Goal: Transaction & Acquisition: Register for event/course

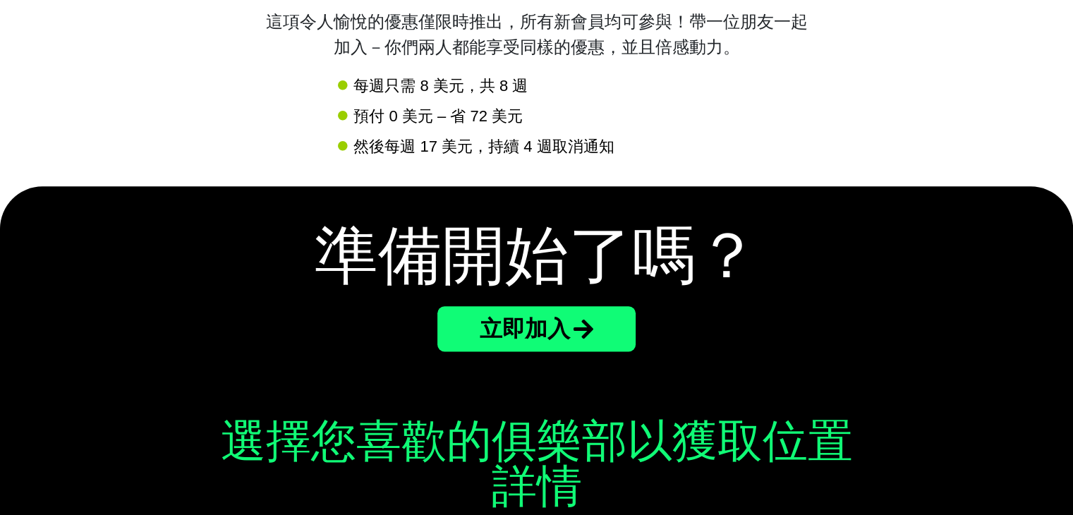
scroll to position [1976, 0]
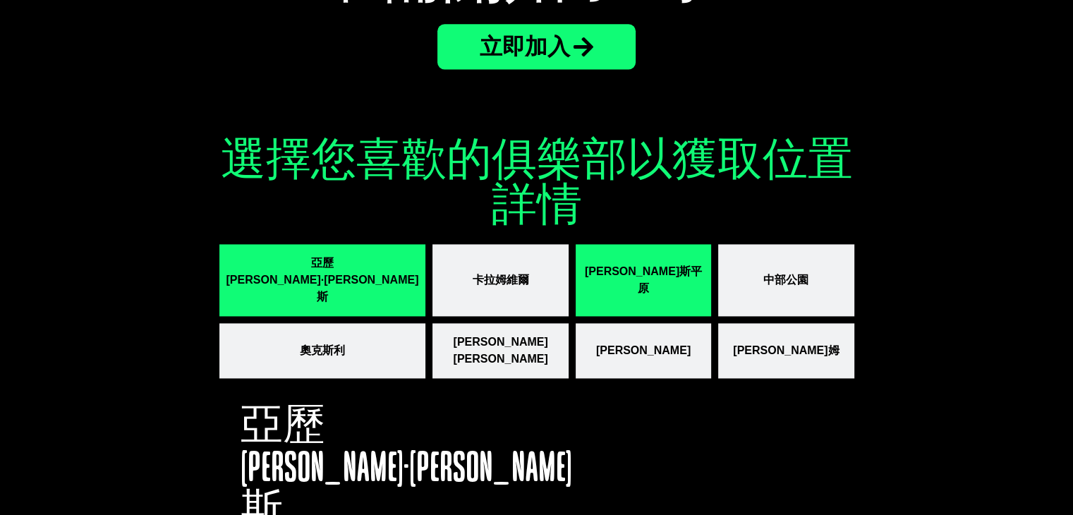
click at [576, 261] on button "庫柏斯平原" at bounding box center [644, 280] width 136 height 72
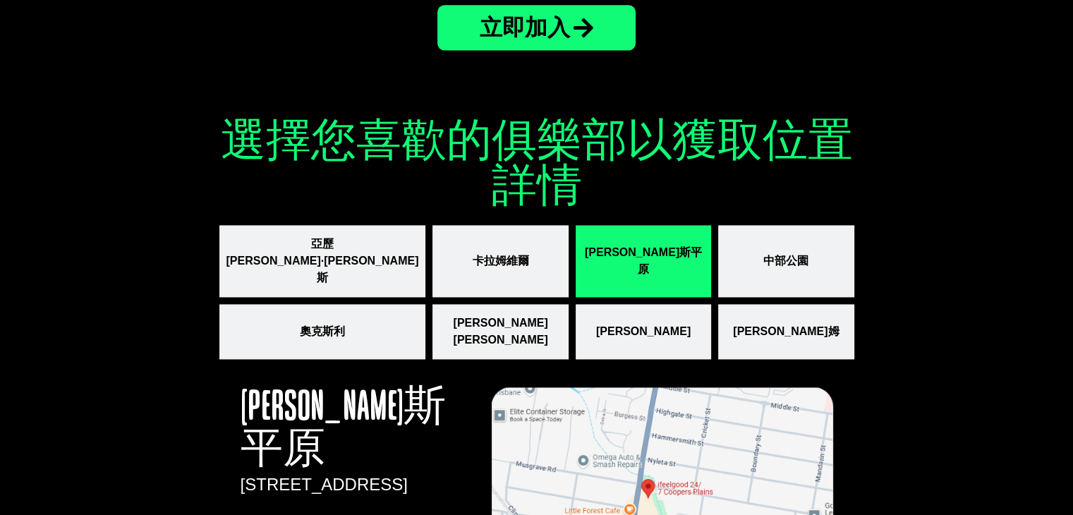
scroll to position [1801, 0]
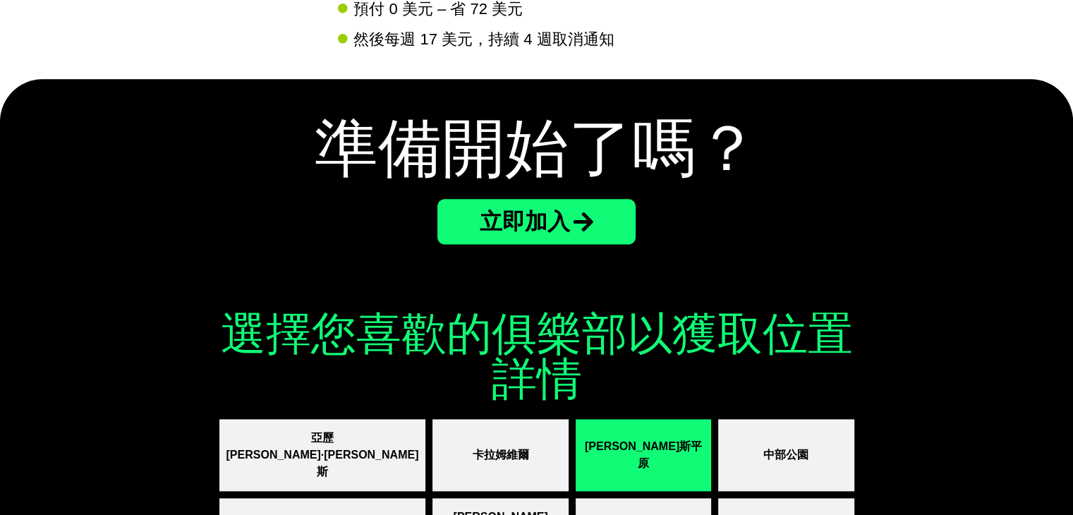
click at [561, 225] on font "立即加入" at bounding box center [525, 221] width 90 height 25
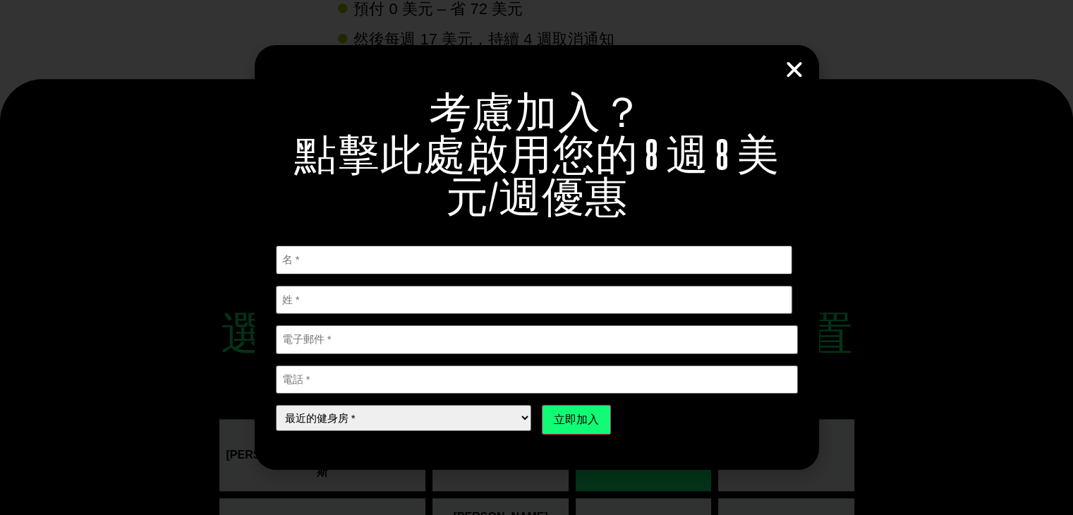
click at [618, 248] on input "第一的" at bounding box center [534, 260] width 517 height 29
type input "[PERSON_NAME]"
type input "0459734573"
click at [362, 344] on input "電子郵件 *" at bounding box center [537, 339] width 522 height 29
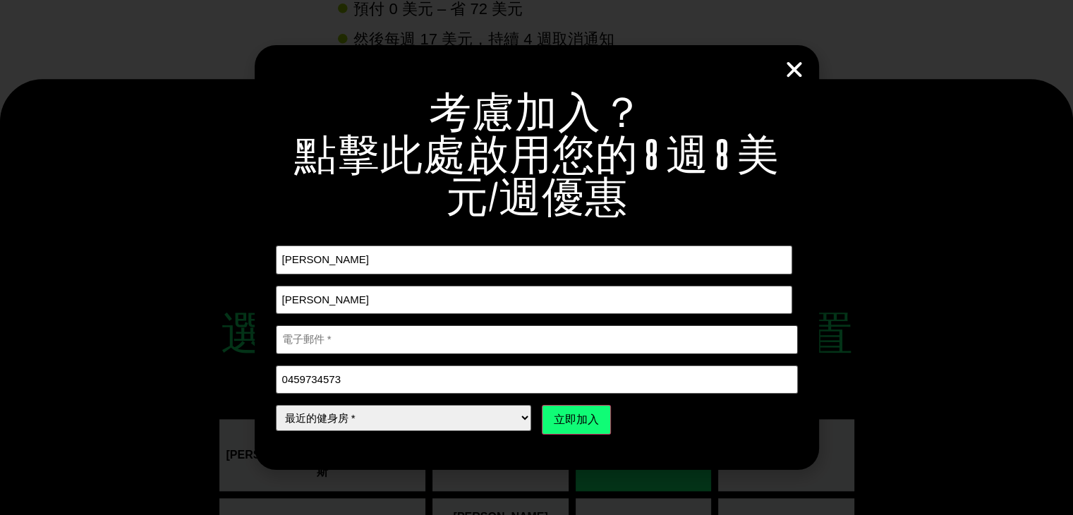
type input "1234567890otis@gmail.com"
click at [390, 419] on select "最近的健身房 * 亞歷珊卓·希爾斯 卡拉姆維爾 庫柏斯平原 中部公園 奧克斯利 帕克里奇 安德伍德 溫納姆" at bounding box center [404, 418] width 256 height 26
select select "Coopers Plains"
click at [276, 405] on select "最近的健身房 * 亞歷珊卓·希爾斯 卡拉姆維爾 庫柏斯平原 中部公園 奧克斯利 帕克里奇 安德伍德 溫納姆" at bounding box center [404, 418] width 256 height 26
click at [574, 425] on input "立即加入" at bounding box center [576, 420] width 69 height 30
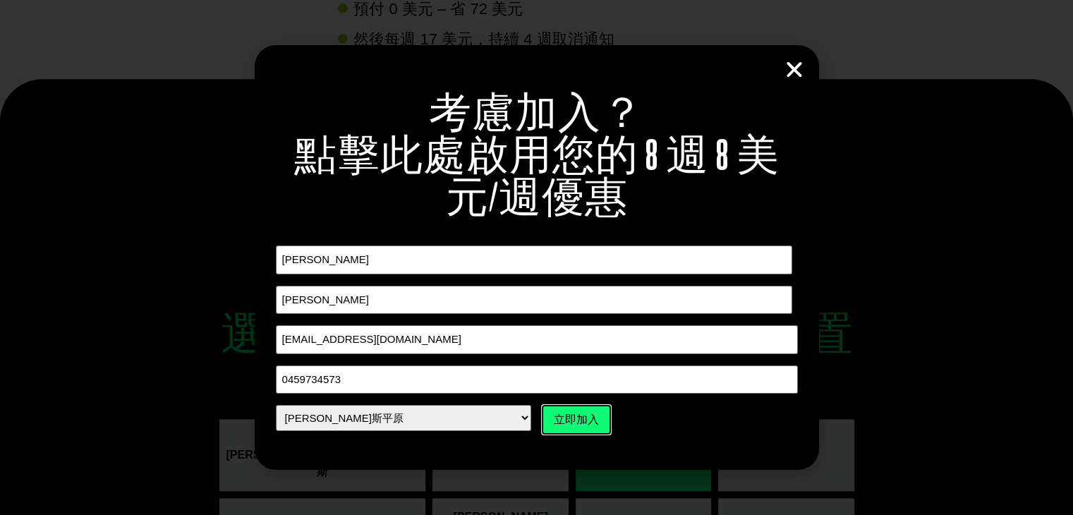
click at [549, 419] on input "立即加入" at bounding box center [576, 420] width 69 height 30
click at [577, 422] on input "立即加入" at bounding box center [576, 420] width 69 height 30
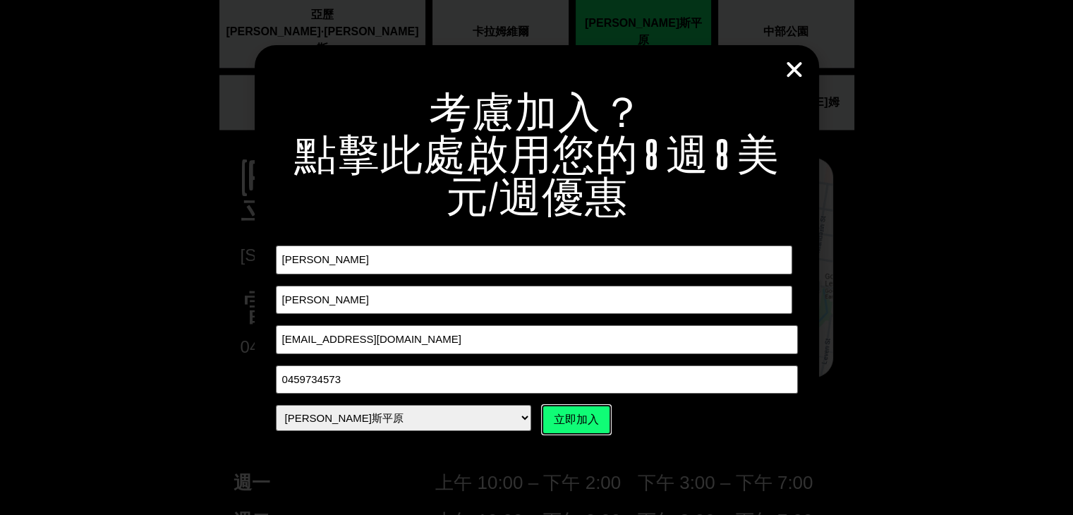
scroll to position [1942, 0]
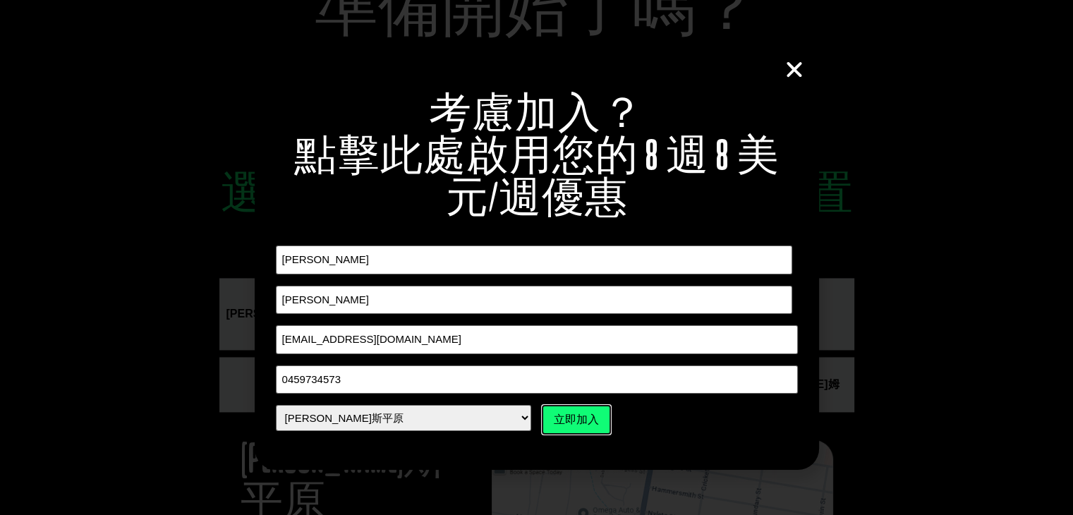
click at [587, 413] on input "立即加入" at bounding box center [576, 420] width 69 height 30
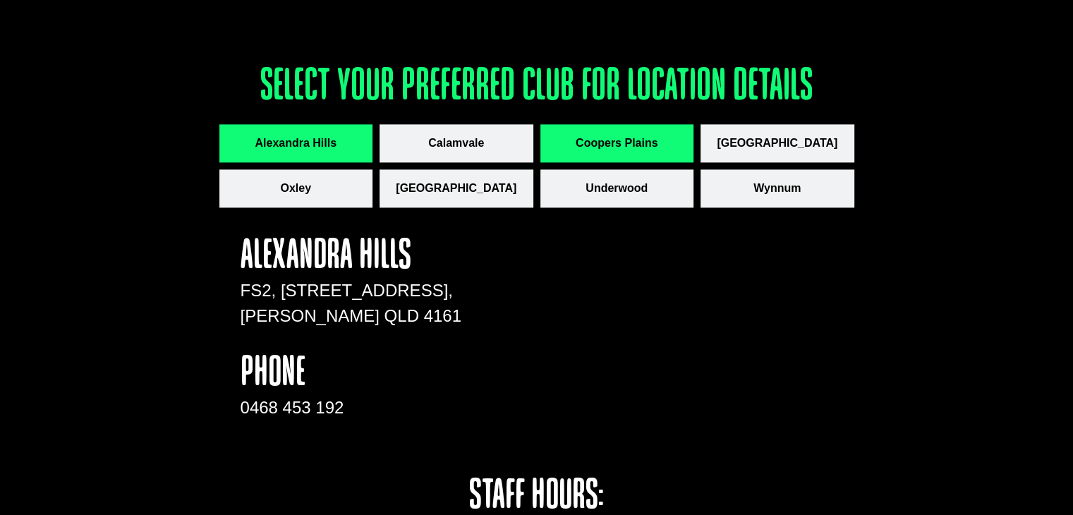
click at [613, 135] on span "Coopers Plains" at bounding box center [617, 143] width 82 height 17
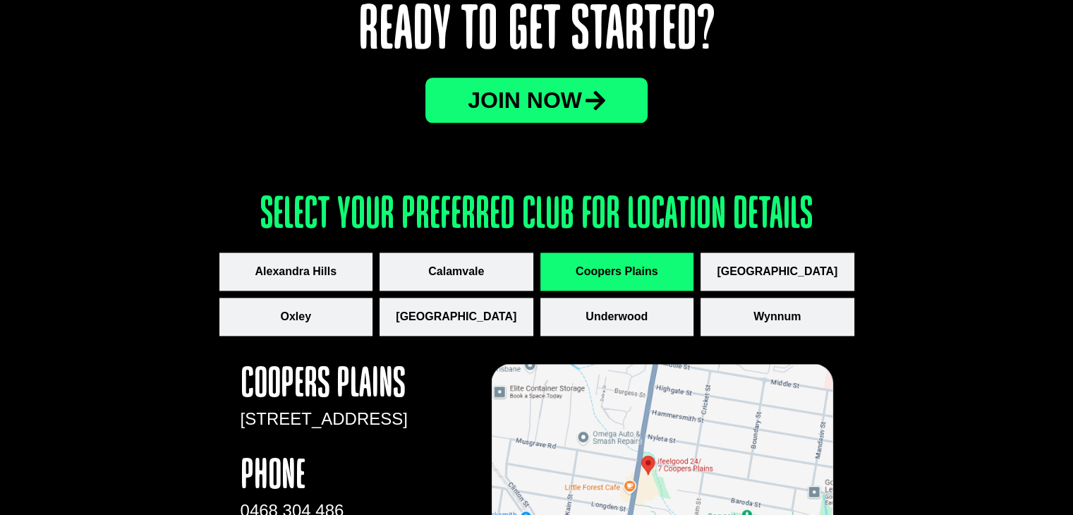
scroll to position [1690, 0]
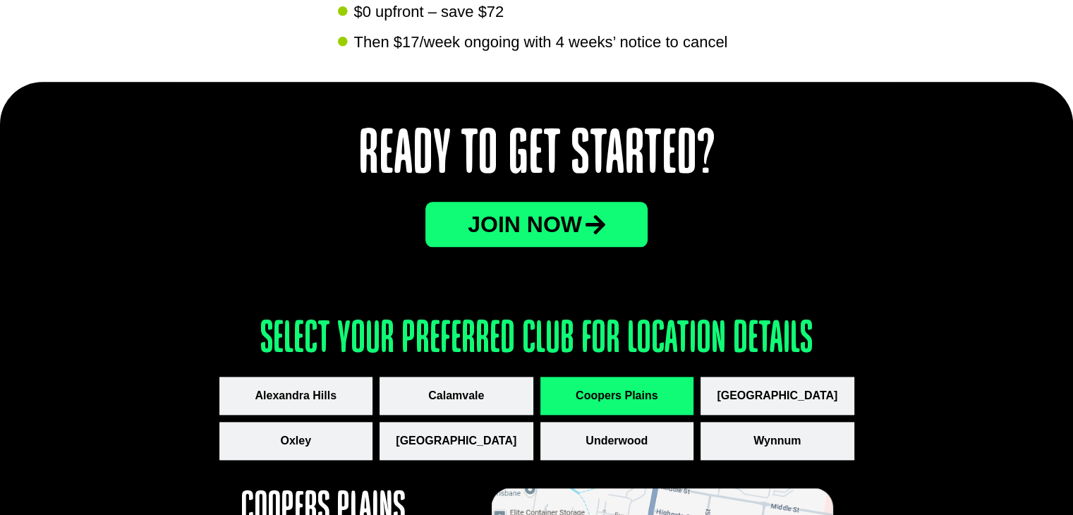
click at [555, 216] on span "JOin now" at bounding box center [525, 224] width 114 height 23
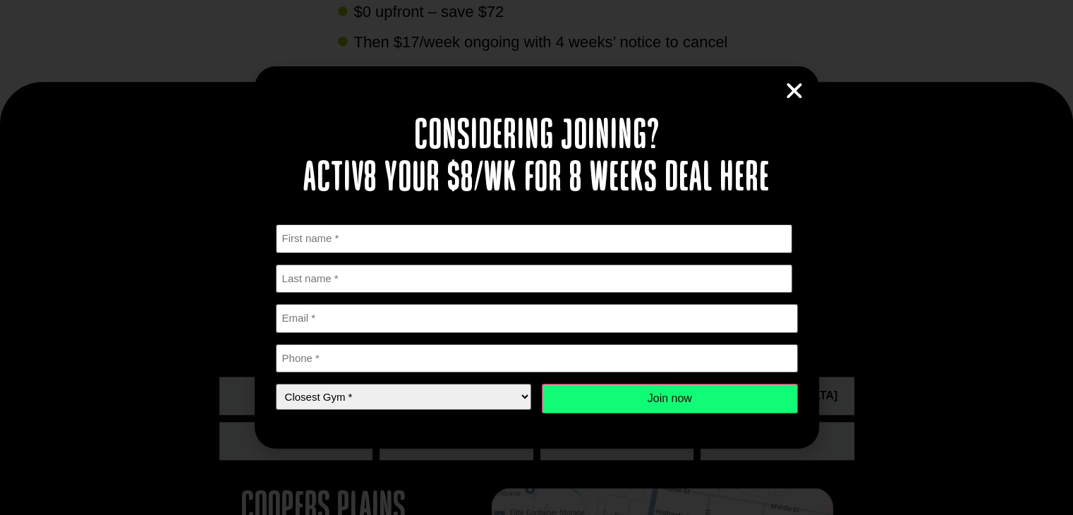
click at [496, 234] on input "First" at bounding box center [534, 238] width 517 height 29
type input "[PERSON_NAME]"
type input "0459734573"
click at [373, 320] on input "Email *" at bounding box center [537, 318] width 522 height 29
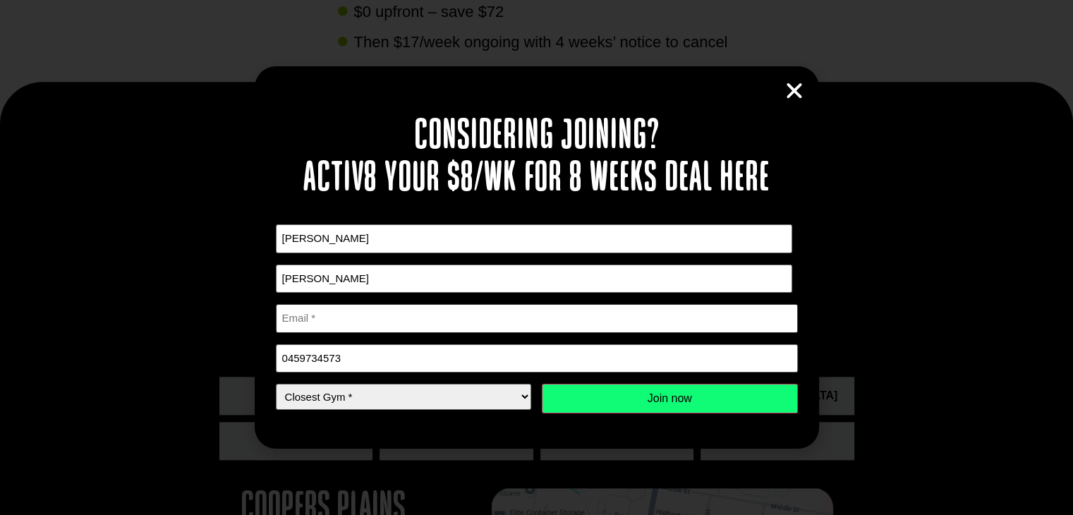
type input "1234567890otis@gmail.com"
click at [367, 395] on select "Closest Gym * Alexandra Hills Calamvale Coopers Plains Middle Park Oxley Park R…" at bounding box center [404, 397] width 256 height 26
select select "Coopers Plains"
click at [276, 384] on select "Closest Gym * Alexandra Hills Calamvale Coopers Plains Middle Park Oxley Park R…" at bounding box center [404, 397] width 256 height 26
click at [614, 402] on input "Join now" at bounding box center [670, 399] width 256 height 30
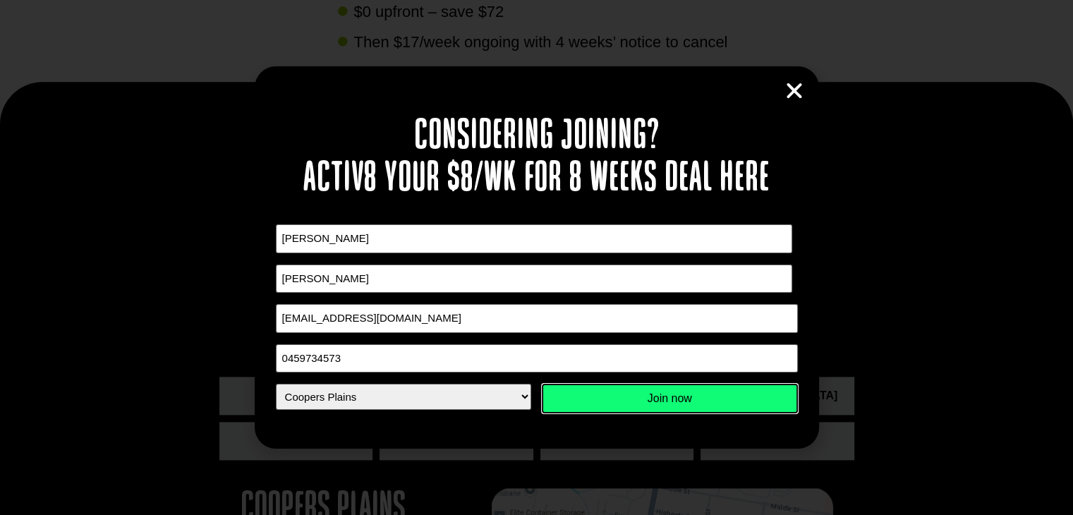
click at [648, 401] on input "Join now" at bounding box center [670, 399] width 256 height 30
click at [800, 88] on icon "Close" at bounding box center [794, 90] width 21 height 21
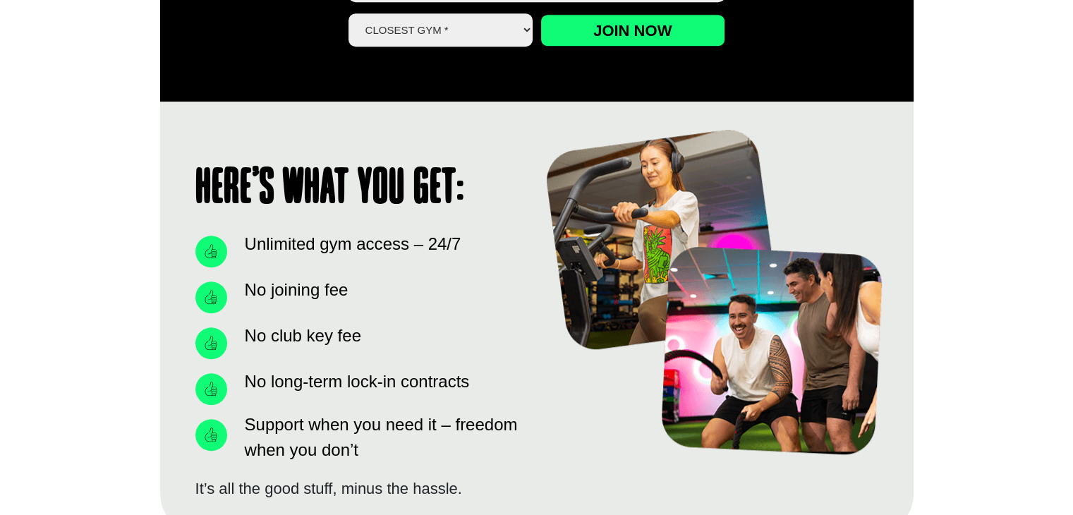
scroll to position [490, 0]
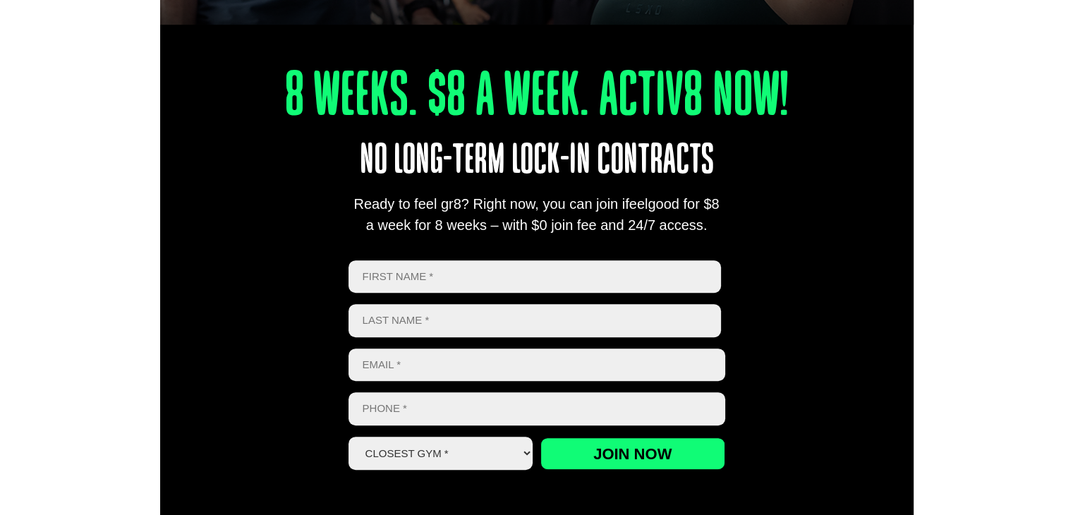
click at [558, 273] on input "First" at bounding box center [535, 276] width 373 height 33
type input "OTIS"
type input "WANG"
type input "0459734573"
click at [455, 377] on input "Email *" at bounding box center [537, 365] width 377 height 33
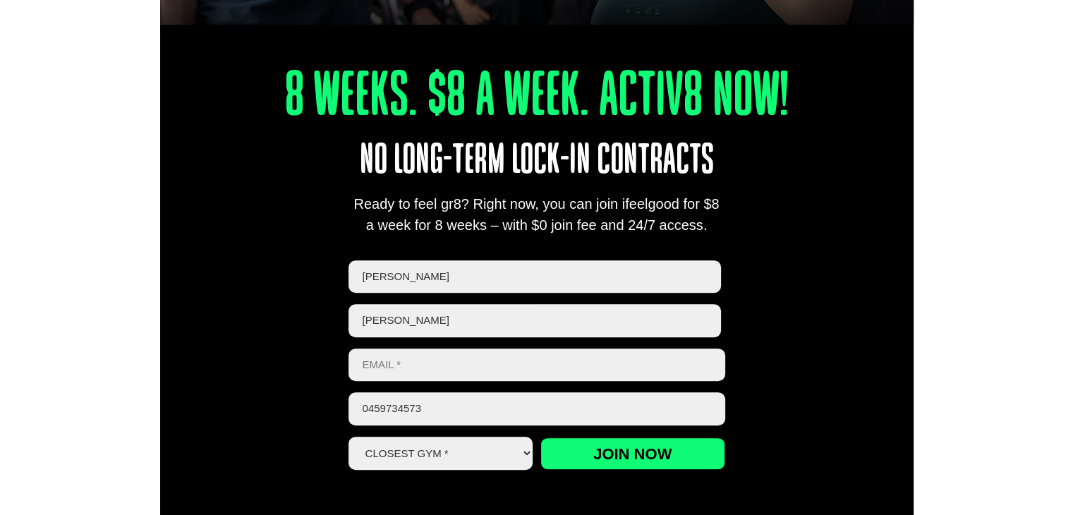
type input "1234567890otis@gmail.com"
click at [455, 466] on select "Closest Gym * Alexandra Hills Calamvale Coopers Plains Middle Park Oxley Park R…" at bounding box center [441, 453] width 185 height 33
select select "Coopers Plains"
click at [349, 437] on select "Closest Gym * Alexandra Hills Calamvale Coopers Plains Middle Park Oxley Park R…" at bounding box center [441, 453] width 185 height 33
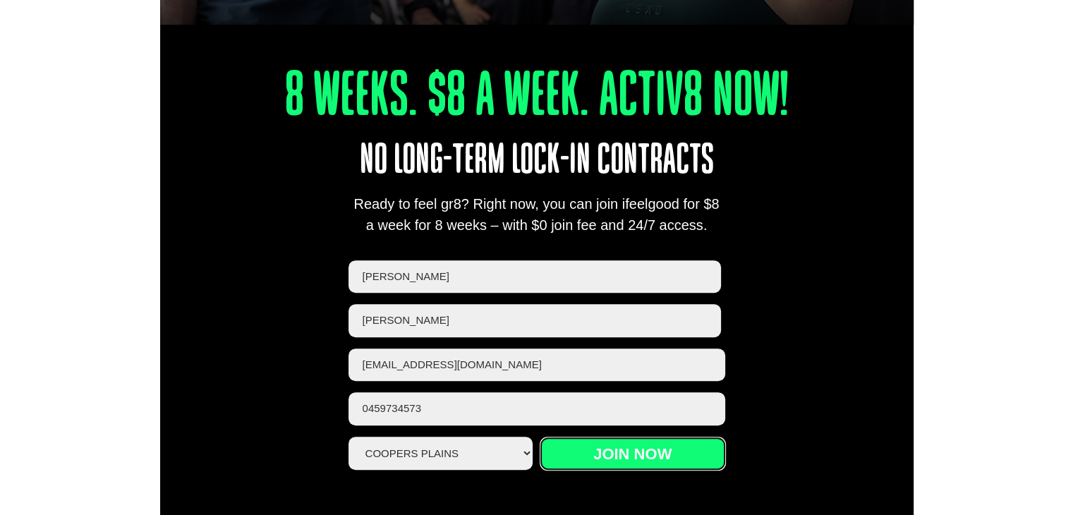
click at [580, 457] on input "Join now" at bounding box center [633, 454] width 185 height 32
click at [651, 450] on input "Join now" at bounding box center [633, 454] width 185 height 32
click at [651, 451] on input "Join now" at bounding box center [633, 454] width 185 height 32
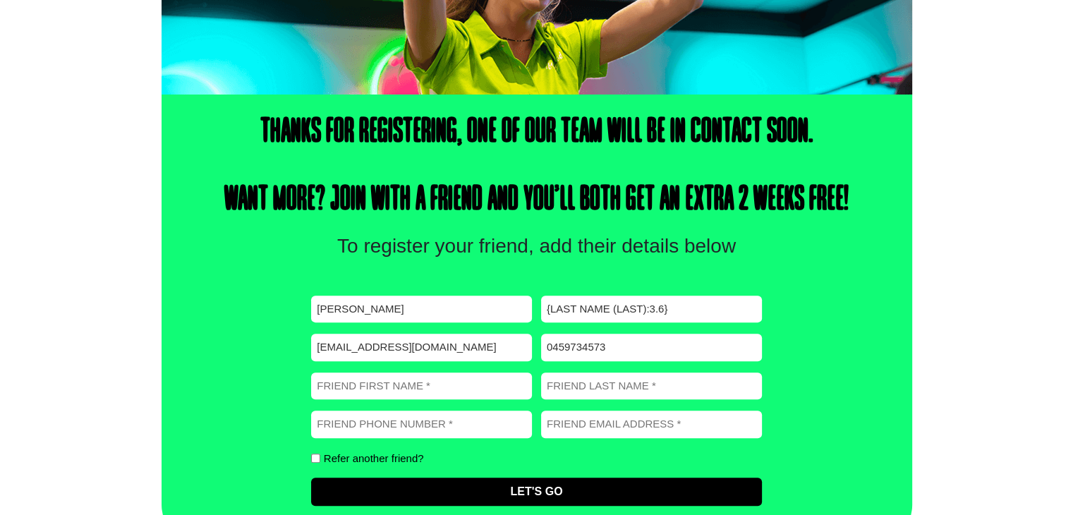
scroll to position [418, 0]
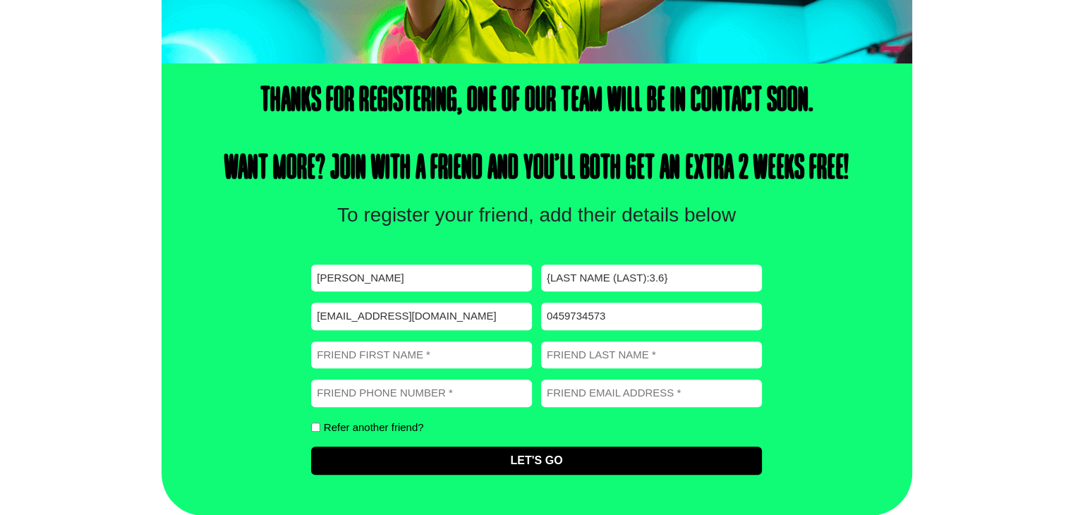
click at [342, 351] on input "Friend First Name (Required)" at bounding box center [421, 356] width 221 height 28
click at [228, 331] on div "Thanks for registering, one of our team will be in contact soon. Want more? Joi…" at bounding box center [537, 290] width 751 height 452
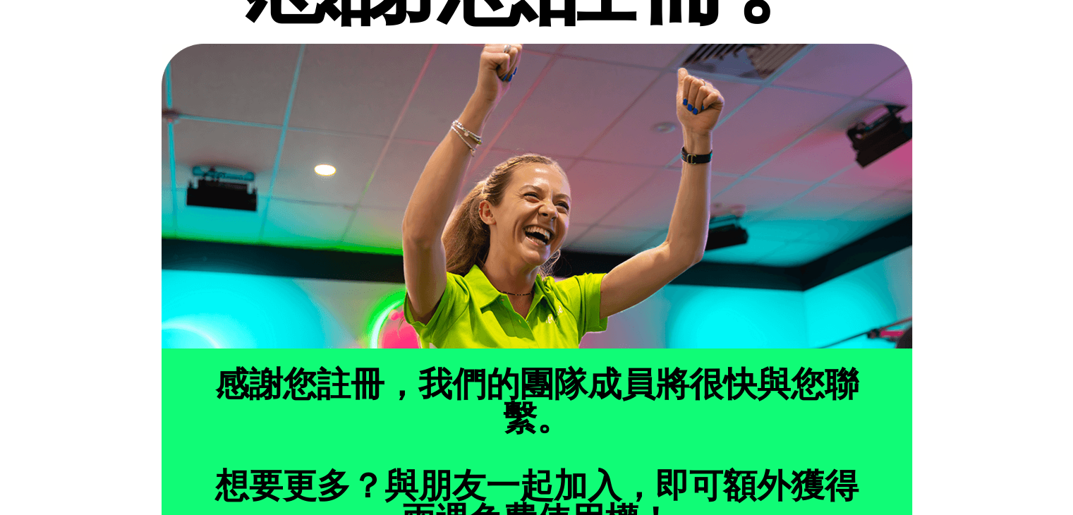
scroll to position [0, 0]
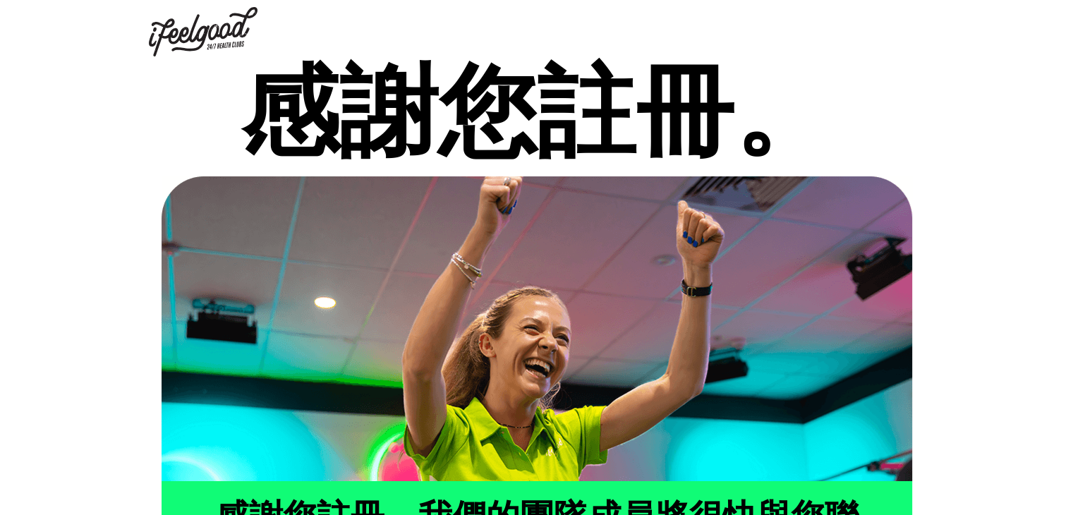
click at [885, 150] on h1 "感謝您註冊。" at bounding box center [537, 120] width 751 height 99
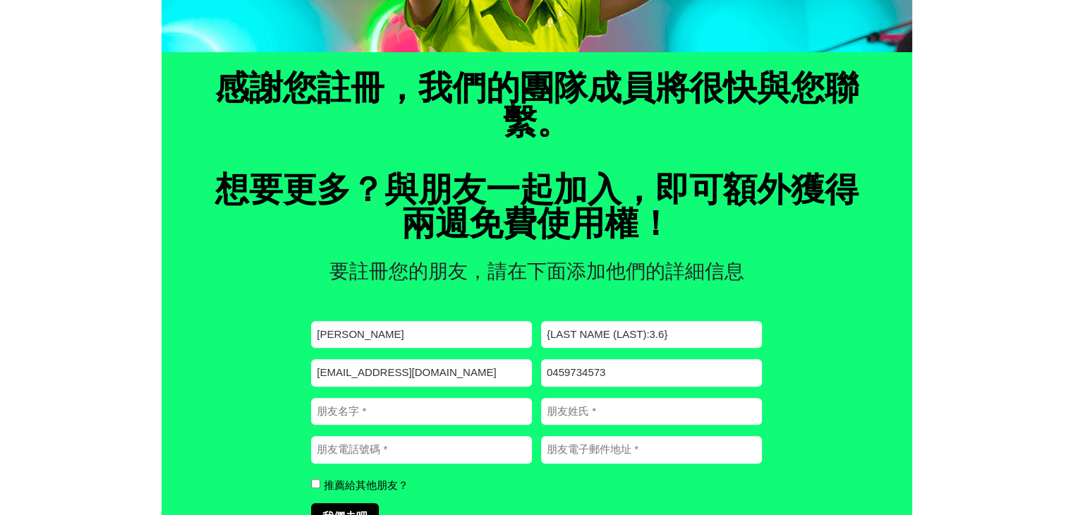
scroll to position [486, 0]
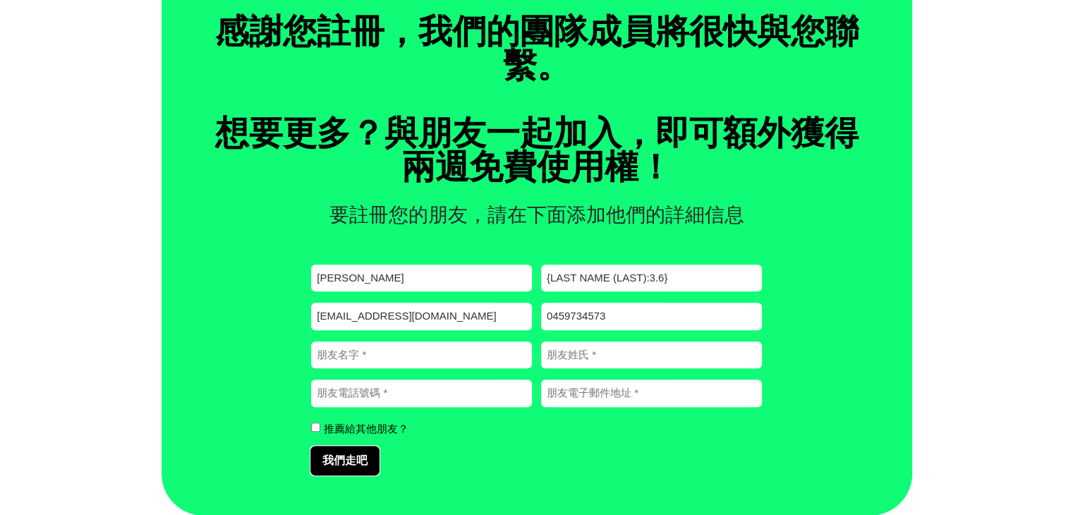
click at [319, 461] on input "我們走吧" at bounding box center [345, 461] width 68 height 28
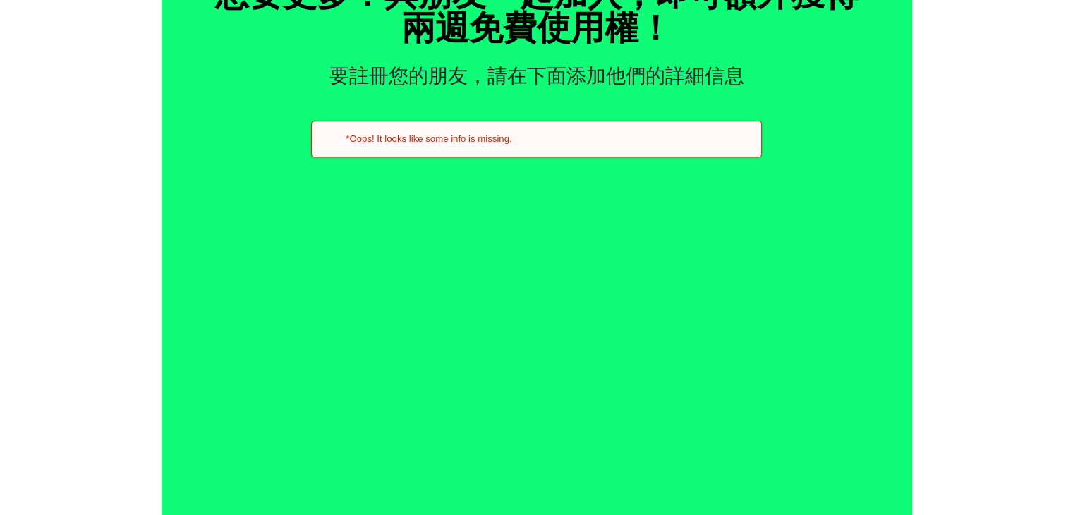
scroll to position [675, 0]
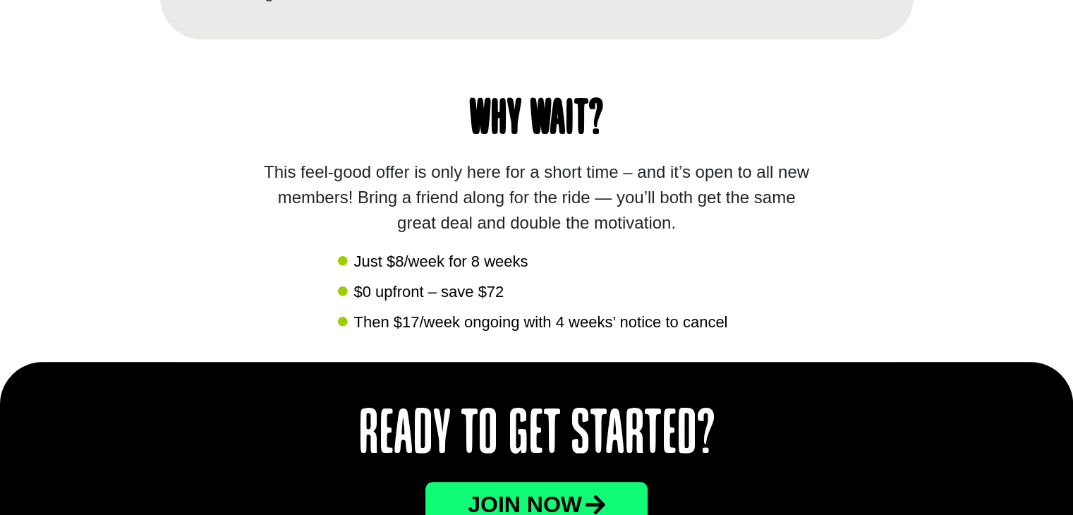
scroll to position [1411, 0]
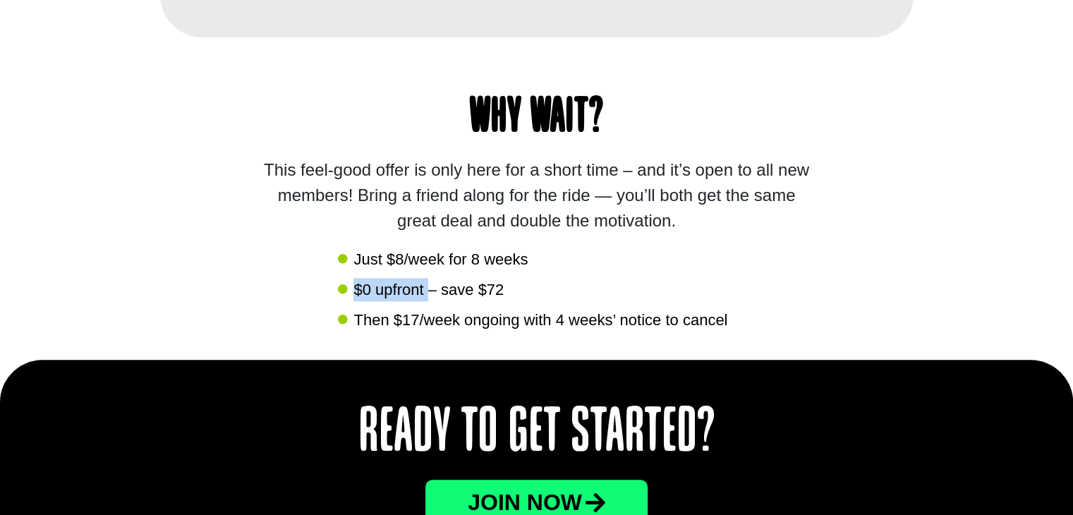
drag, startPoint x: 354, startPoint y: 284, endPoint x: 429, endPoint y: 285, distance: 75.5
click at [429, 285] on span "$0 upfront – save $72" at bounding box center [427, 289] width 154 height 23
click at [430, 289] on span "$0 upfront – save $72" at bounding box center [427, 289] width 154 height 23
drag, startPoint x: 440, startPoint y: 288, endPoint x: 531, endPoint y: 292, distance: 91.1
click at [531, 292] on li "$0 upfront – save $72" at bounding box center [536, 291] width 397 height 27
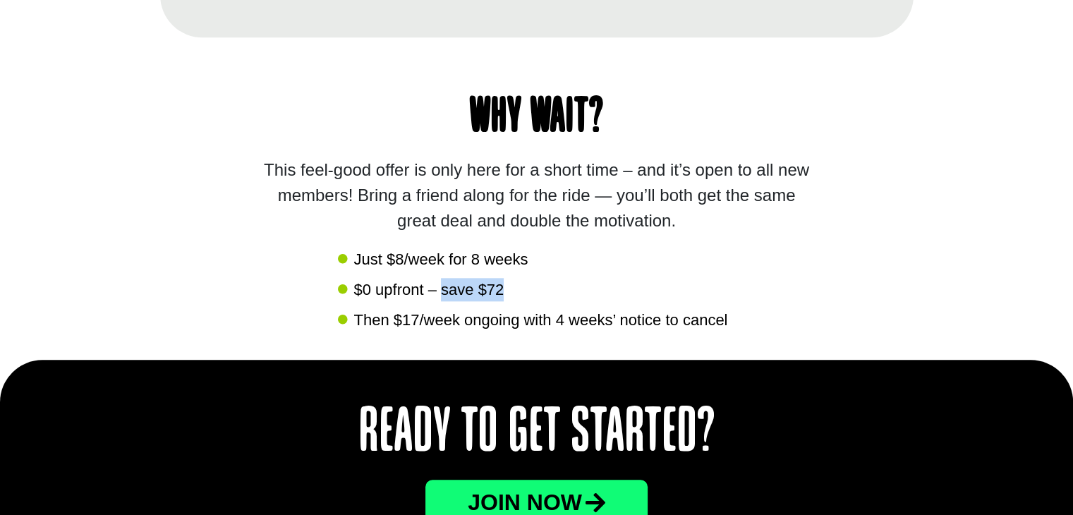
click at [531, 292] on li "$0 upfront – save $72" at bounding box center [536, 291] width 397 height 27
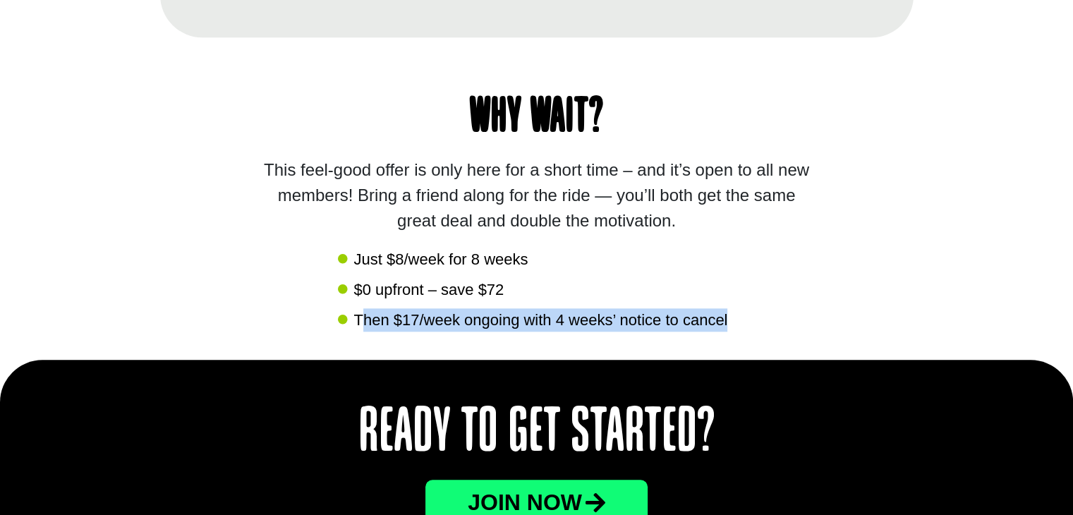
drag, startPoint x: 359, startPoint y: 319, endPoint x: 773, endPoint y: 320, distance: 413.6
click at [773, 320] on div "Why wait? This feel-good offer is only here for a short time – and it’s open to…" at bounding box center [537, 198] width 754 height 323
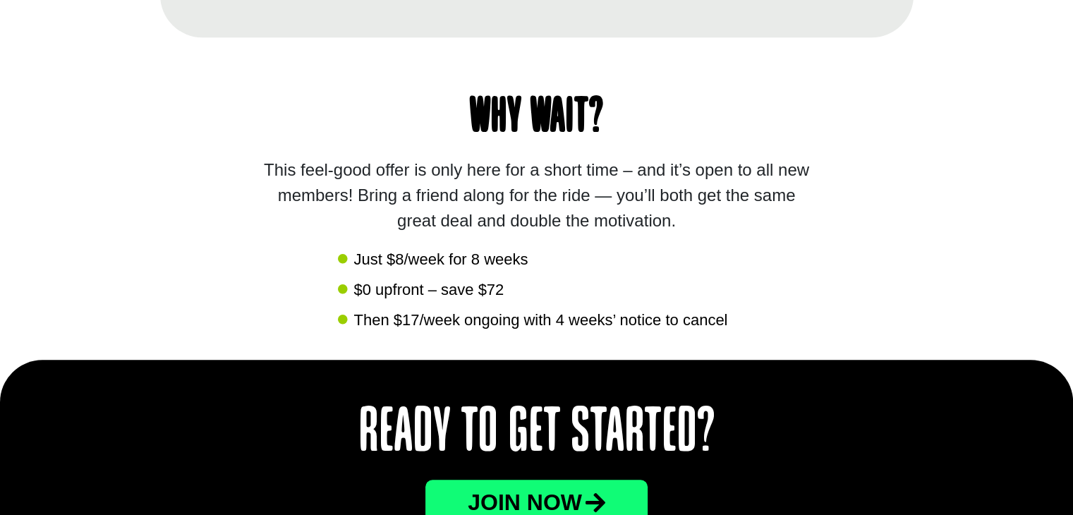
scroll to position [1482, 0]
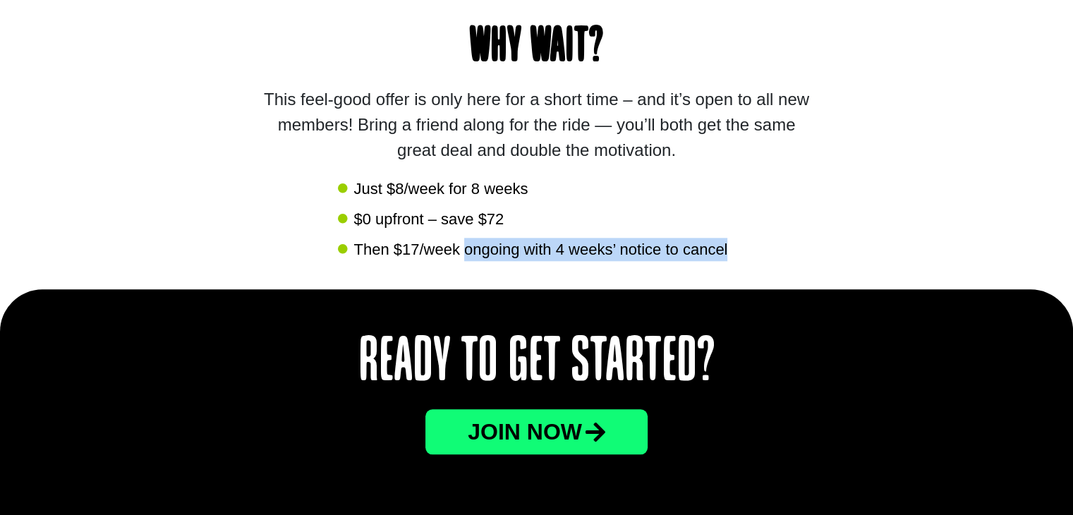
drag, startPoint x: 463, startPoint y: 255, endPoint x: 762, endPoint y: 258, distance: 299.2
click at [743, 265] on div "Why wait? This feel-good offer is only here for a short time – and it’s open to…" at bounding box center [537, 128] width 754 height 323
click at [802, 243] on div "Why wait? This feel-good offer is only here for a short time – and it’s open to…" at bounding box center [537, 128] width 754 height 323
click at [594, 246] on span "Then $17/week ongoing with 4 weeks’ notice to cancel" at bounding box center [539, 249] width 378 height 23
drag, startPoint x: 356, startPoint y: 249, endPoint x: 745, endPoint y: 252, distance: 388.9
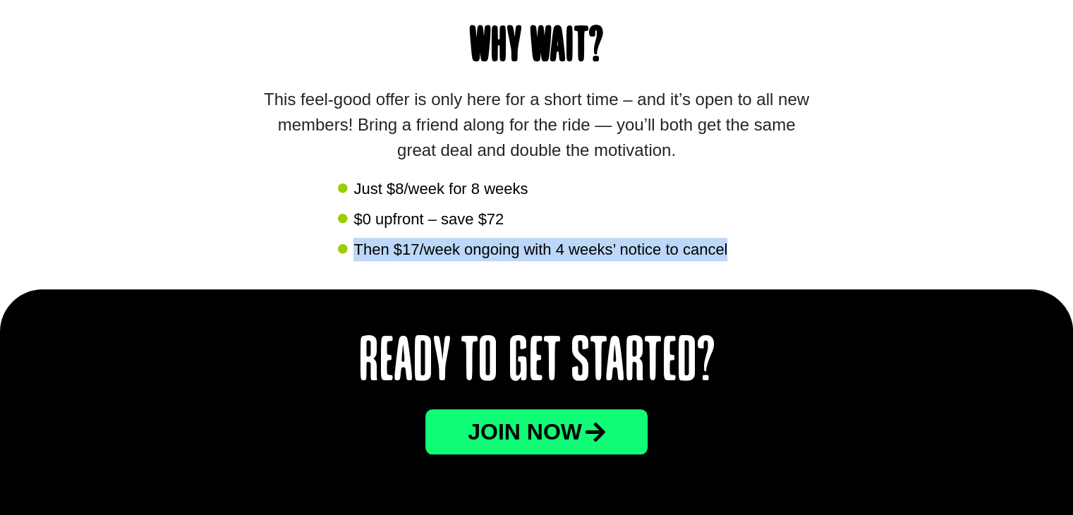
click at [745, 252] on div "Why wait? This feel-good offer is only here for a short time – and it’s open to…" at bounding box center [537, 128] width 754 height 323
drag, startPoint x: 353, startPoint y: 252, endPoint x: 738, endPoint y: 249, distance: 384.6
click at [738, 249] on div "Why wait? This feel-good offer is only here for a short time – and it’s open to…" at bounding box center [537, 128] width 754 height 323
copy span "Then $17/week ongoing with 4 weeks’ notice to cancel"
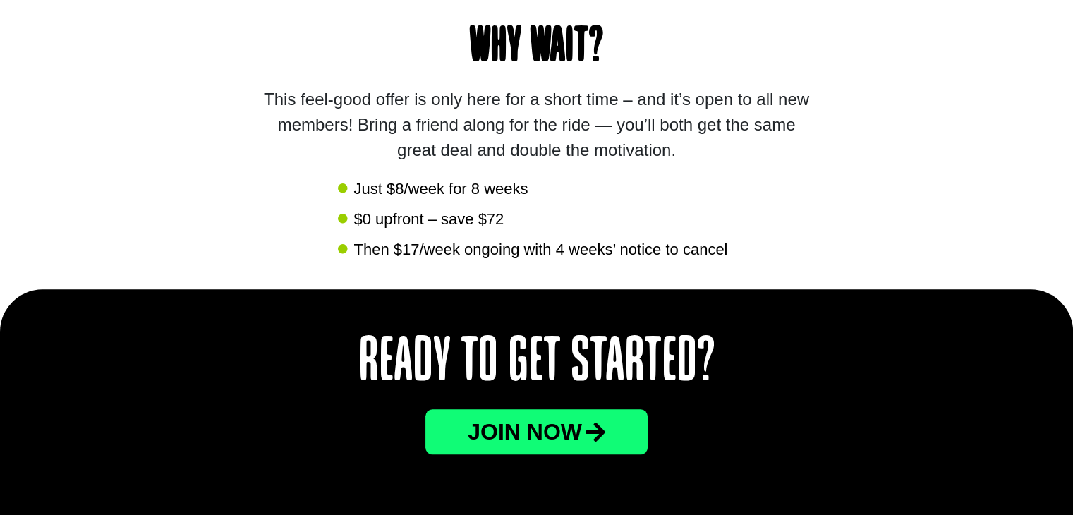
click at [778, 166] on div "Why wait? This feel-good offer is only here for a short time – and it’s open to…" at bounding box center [537, 128] width 754 height 323
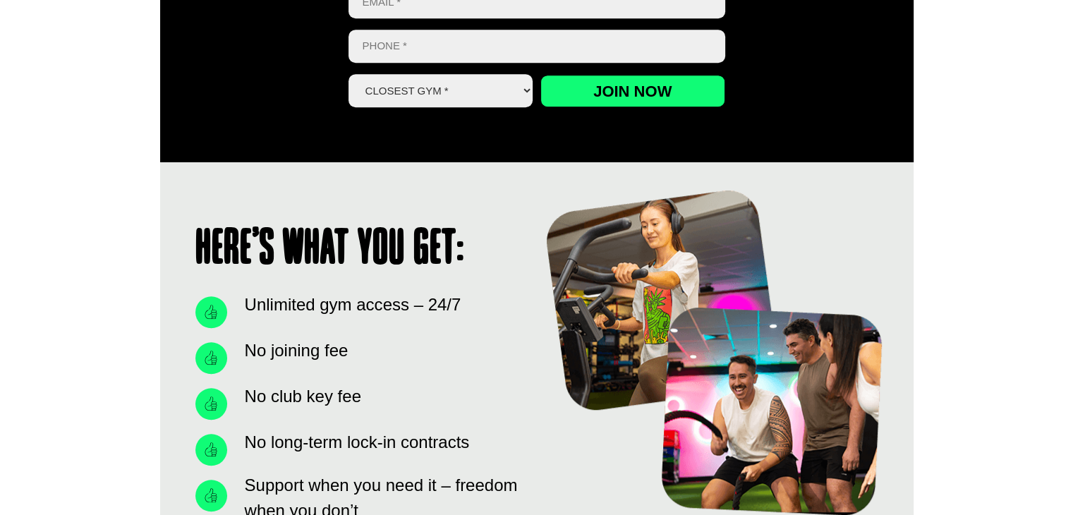
scroll to position [565, 0]
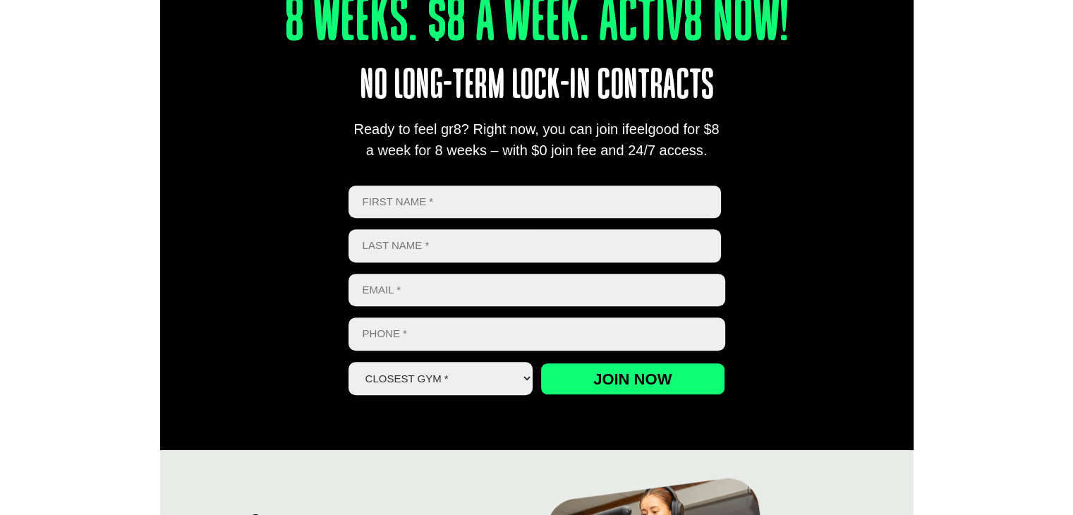
drag, startPoint x: 233, startPoint y: 361, endPoint x: 239, endPoint y: 377, distance: 16.8
drag, startPoint x: 239, startPoint y: 377, endPoint x: 109, endPoint y: 277, distance: 164.2
click at [109, 277] on div "8 Weeks. $8 A Week. Activ8 Now! No long-term lock-in contracts Ready to feel gr…" at bounding box center [536, 178] width 1073 height 543
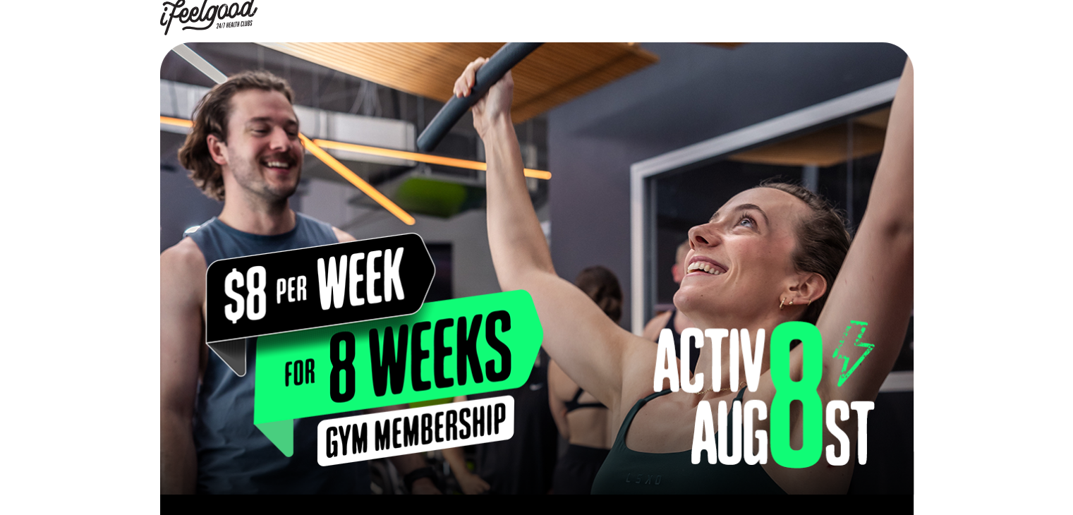
scroll to position [0, 0]
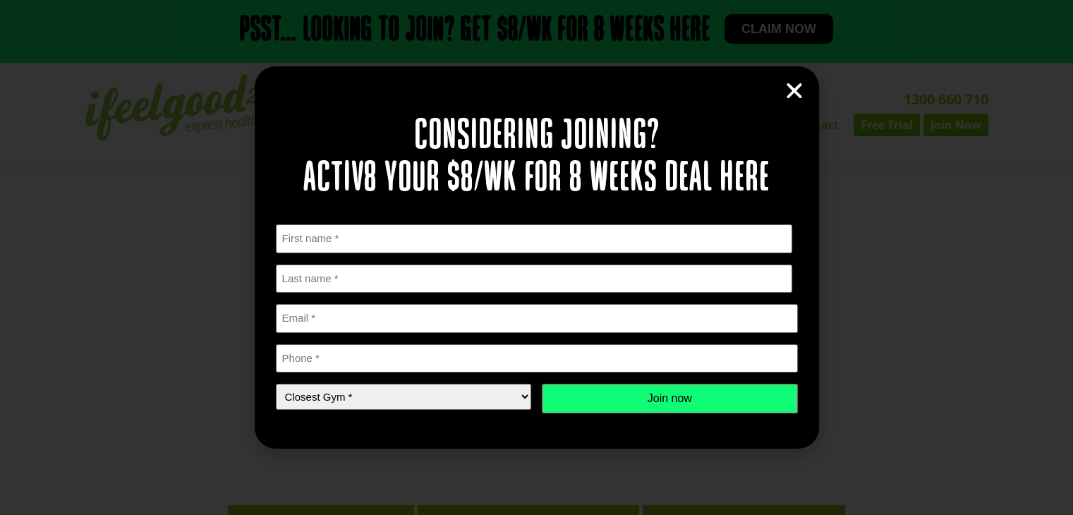
click at [793, 85] on icon "Close" at bounding box center [794, 90] width 21 height 21
